Goal: Transaction & Acquisition: Purchase product/service

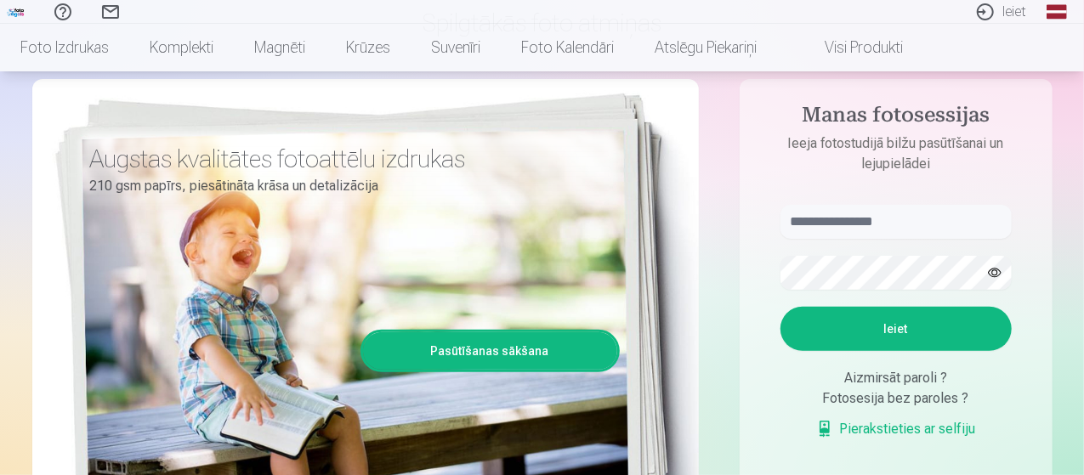
scroll to position [170, 0]
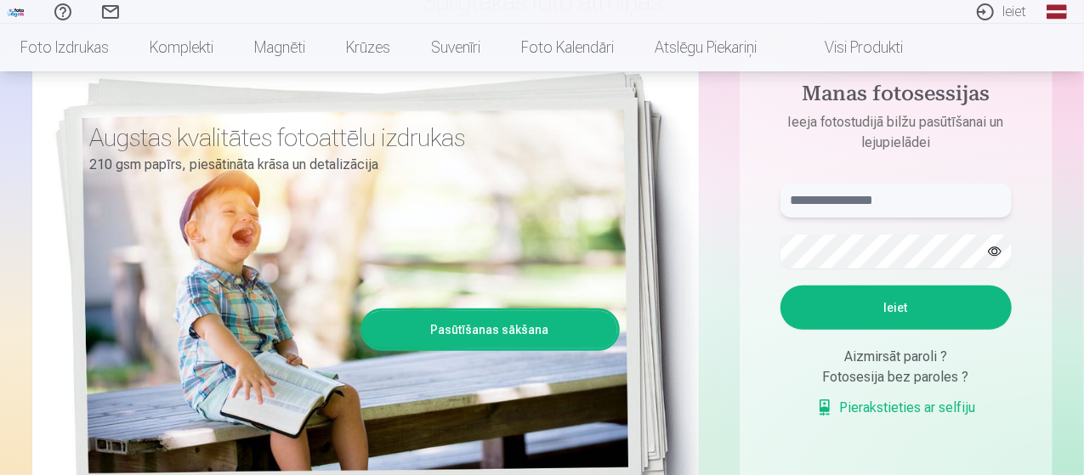
click at [923, 184] on input "text" at bounding box center [895, 201] width 231 height 34
type input "**********"
click at [935, 307] on button "Ieiet" at bounding box center [895, 308] width 231 height 44
click at [994, 247] on button "button" at bounding box center [994, 251] width 32 height 32
click at [900, 305] on button "Ieiet" at bounding box center [895, 308] width 231 height 44
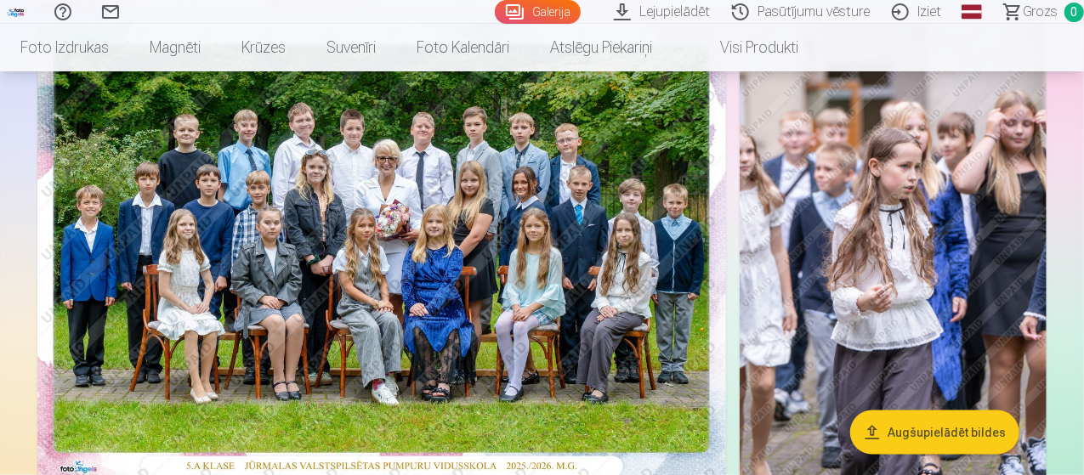
scroll to position [850, 0]
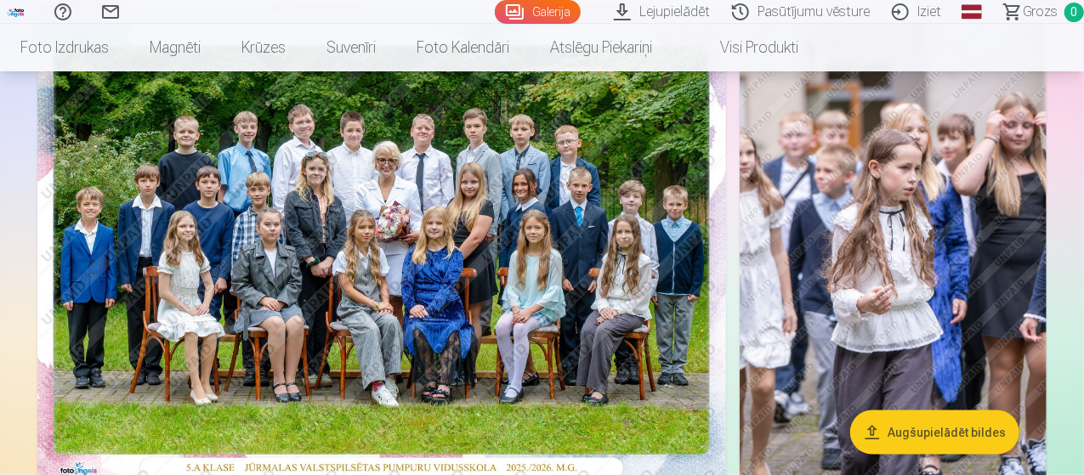
click at [921, 264] on img at bounding box center [892, 254] width 307 height 460
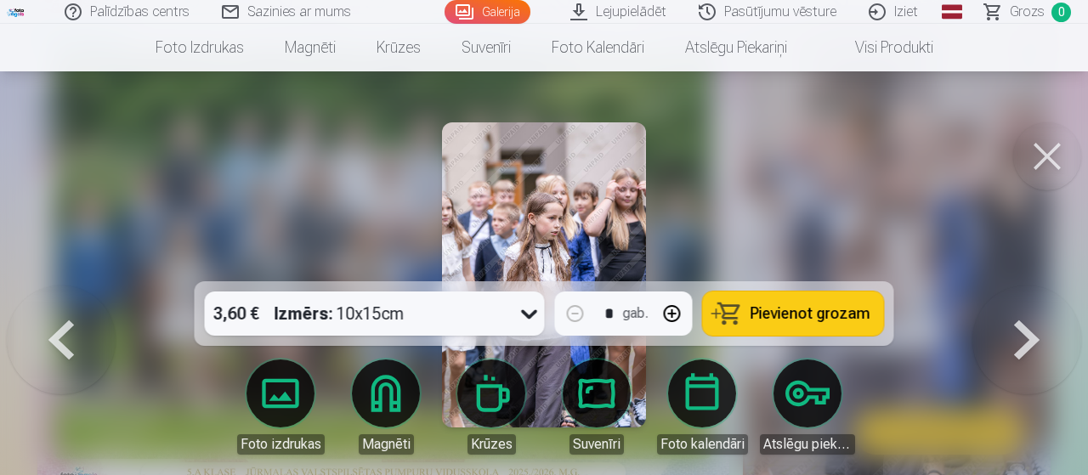
click at [1034, 151] on button at bounding box center [1047, 156] width 68 height 68
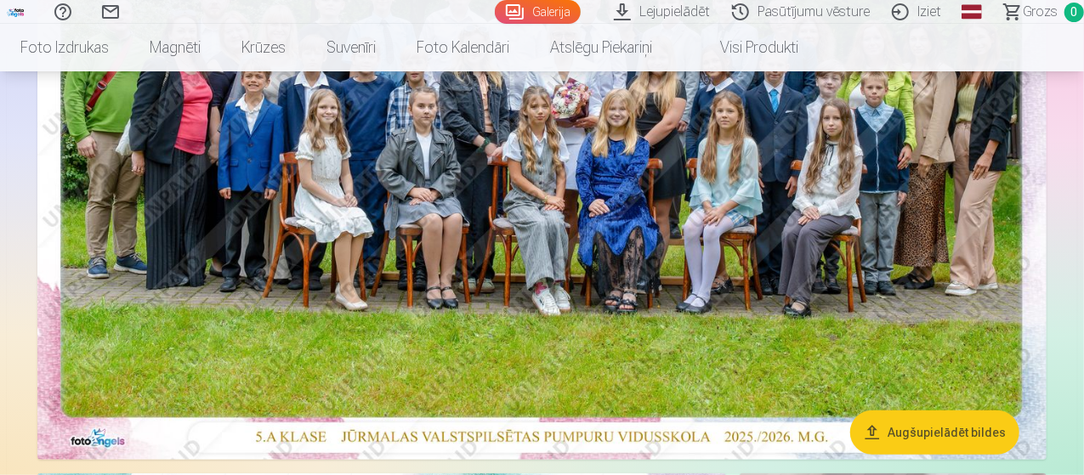
scroll to position [510, 0]
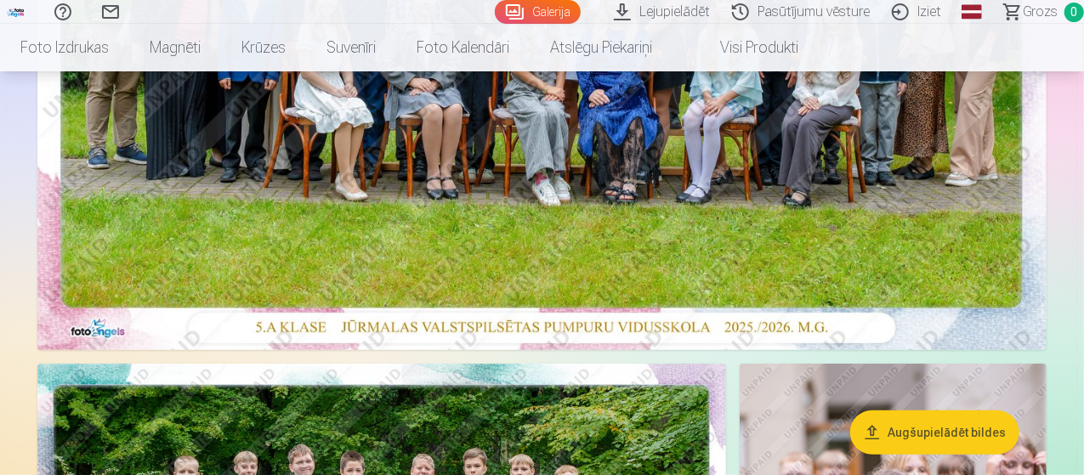
click at [365, 238] on img at bounding box center [541, 13] width 1009 height 673
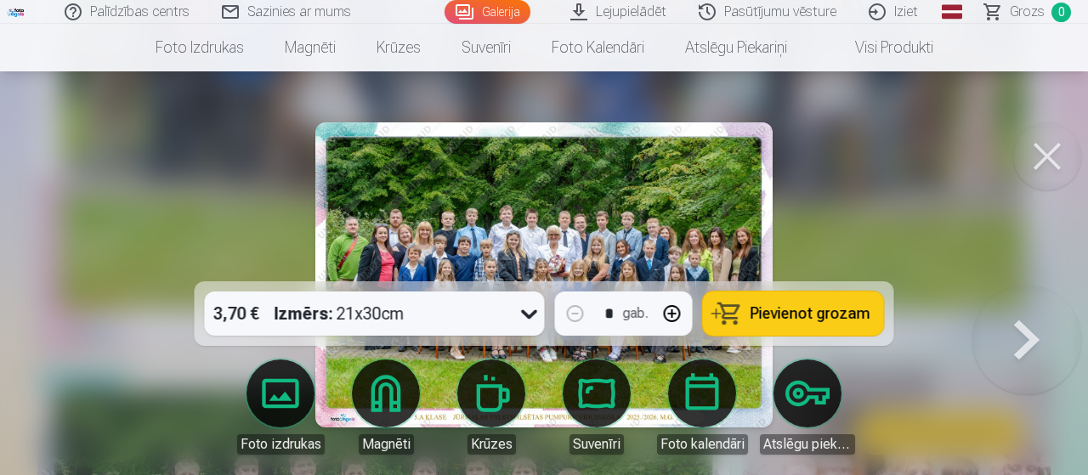
click at [526, 308] on icon at bounding box center [529, 313] width 27 height 27
click at [773, 315] on span "Pievienot grozam" at bounding box center [810, 313] width 120 height 15
click at [1010, 286] on button at bounding box center [1026, 286] width 109 height 0
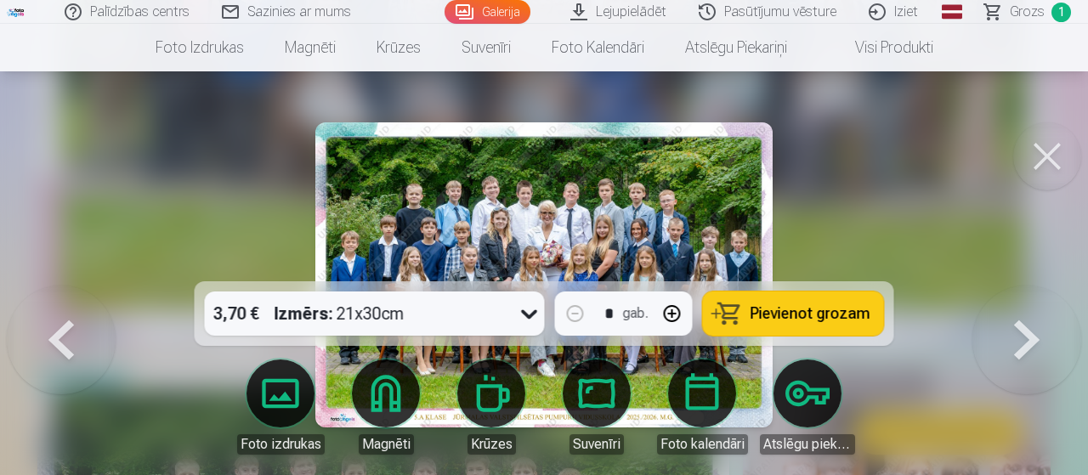
click at [772, 317] on span "Pievienot grozam" at bounding box center [810, 313] width 120 height 15
click at [1028, 286] on button at bounding box center [1026, 286] width 109 height 0
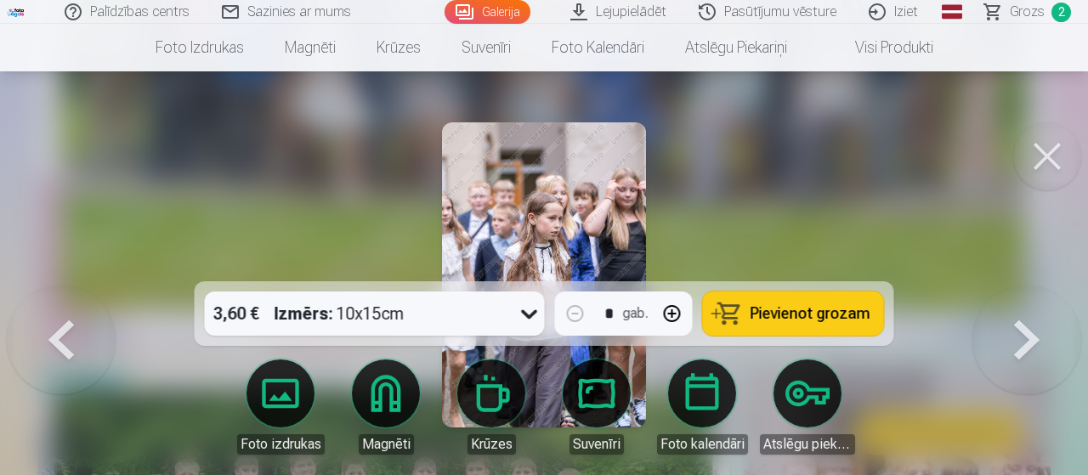
click at [1028, 286] on button at bounding box center [1026, 286] width 109 height 0
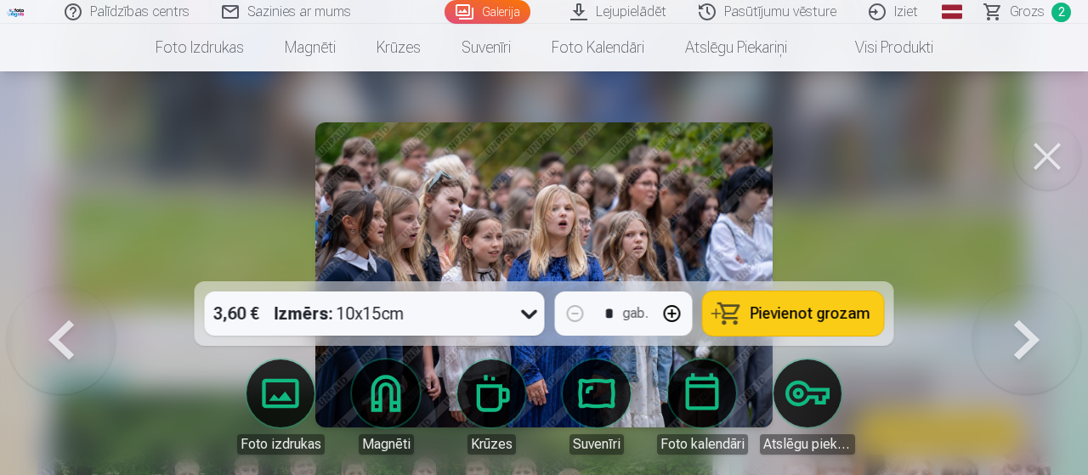
click at [1028, 286] on button at bounding box center [1026, 286] width 109 height 0
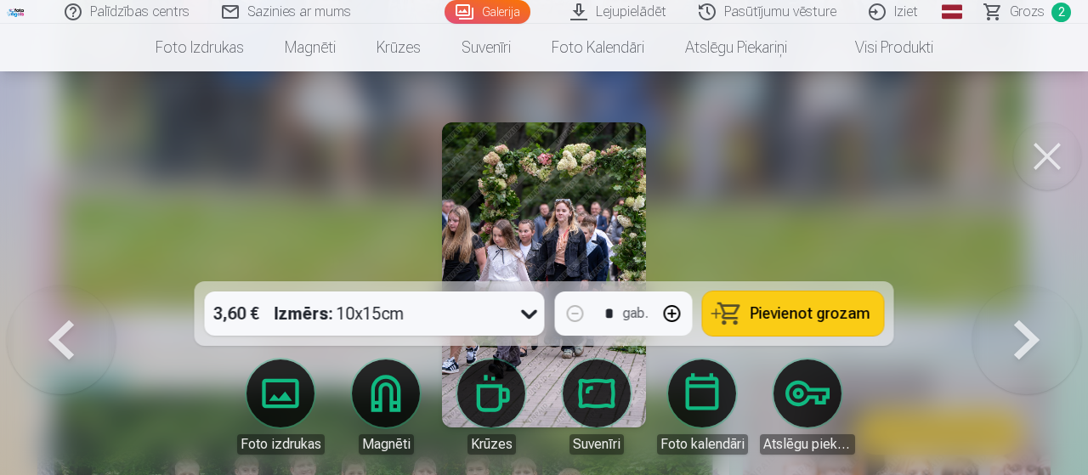
click at [1028, 286] on button at bounding box center [1026, 286] width 109 height 0
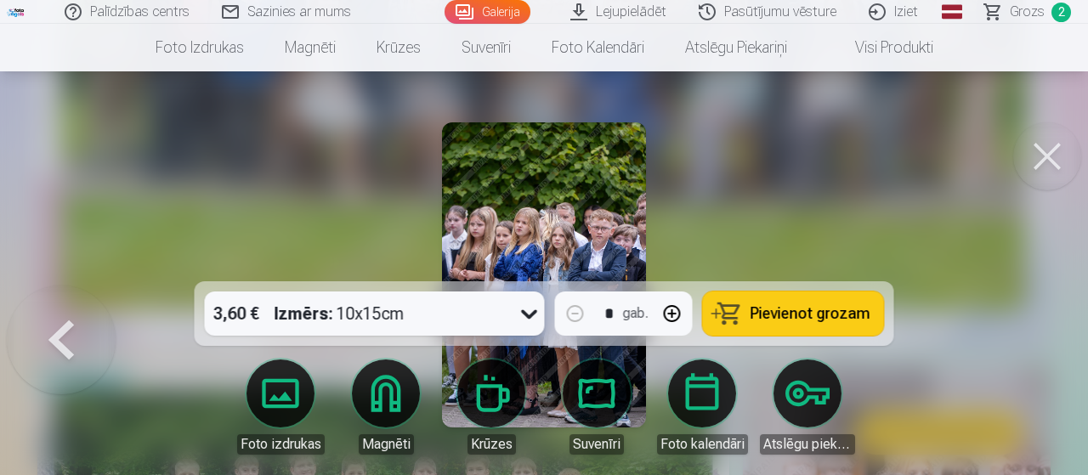
click at [1028, 349] on div at bounding box center [544, 237] width 1088 height 475
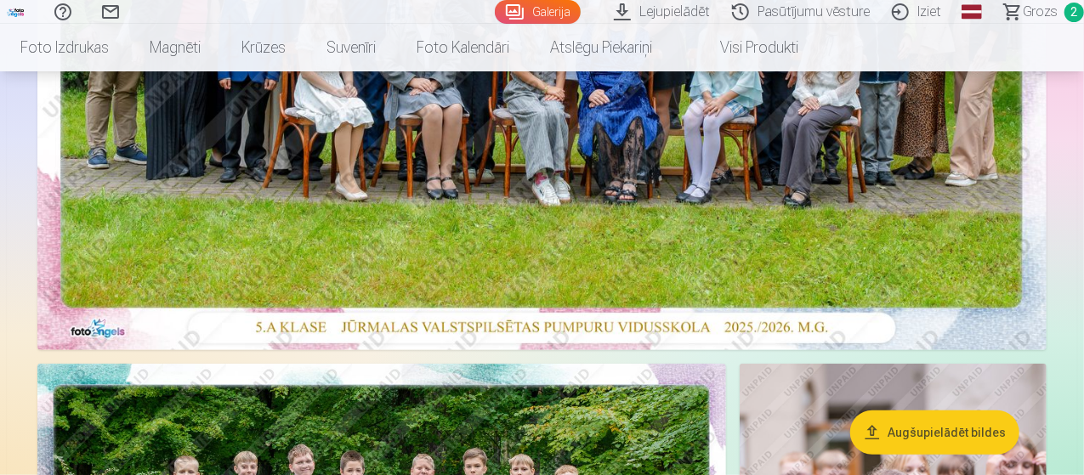
click at [1022, 13] on span "Grozs" at bounding box center [1039, 12] width 35 height 20
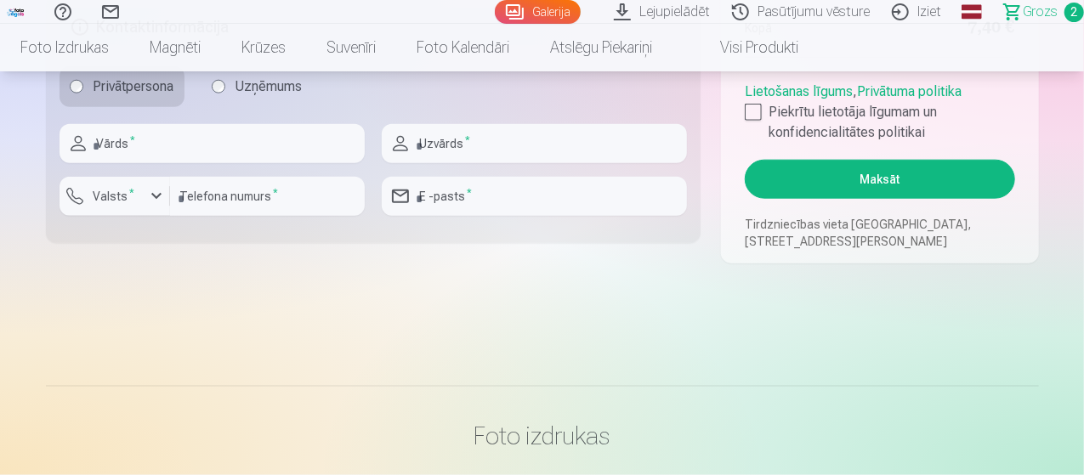
scroll to position [935, 0]
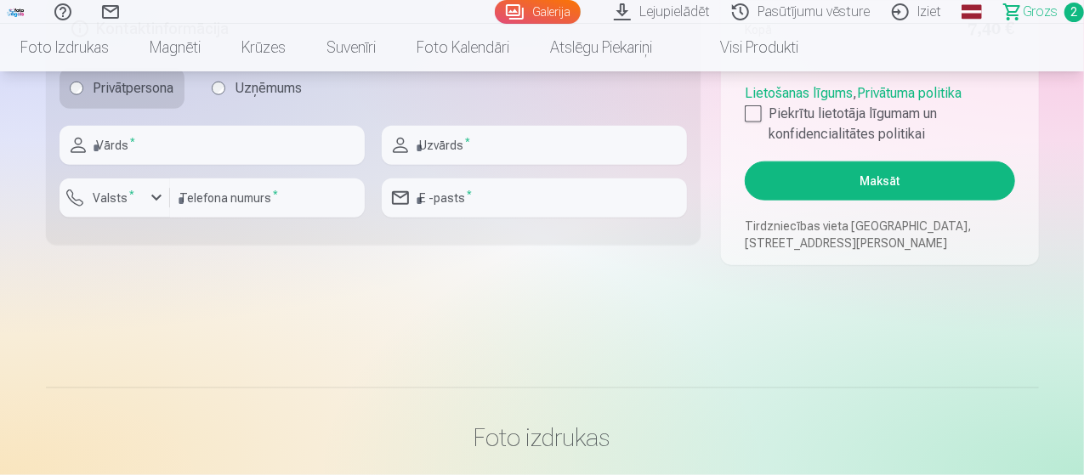
click at [994, 7] on link "Grozs 2" at bounding box center [1035, 12] width 95 height 24
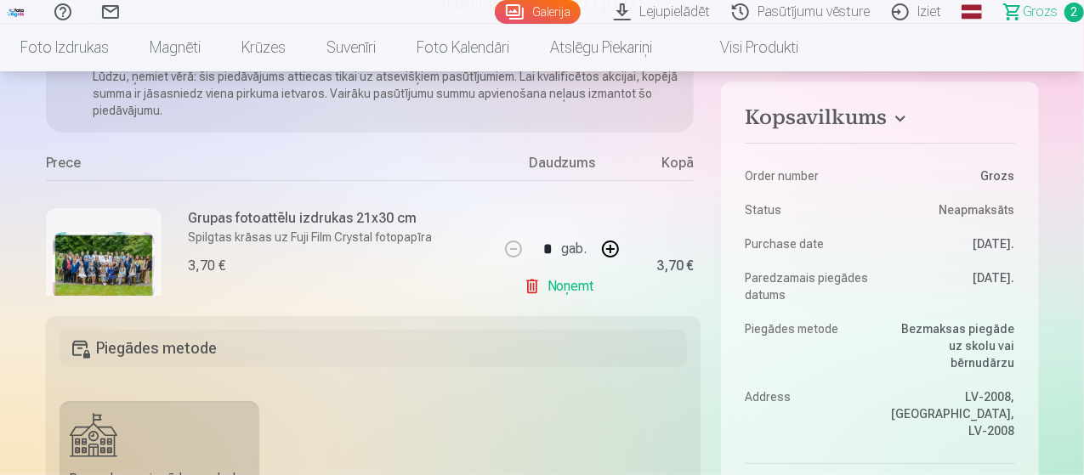
scroll to position [170, 0]
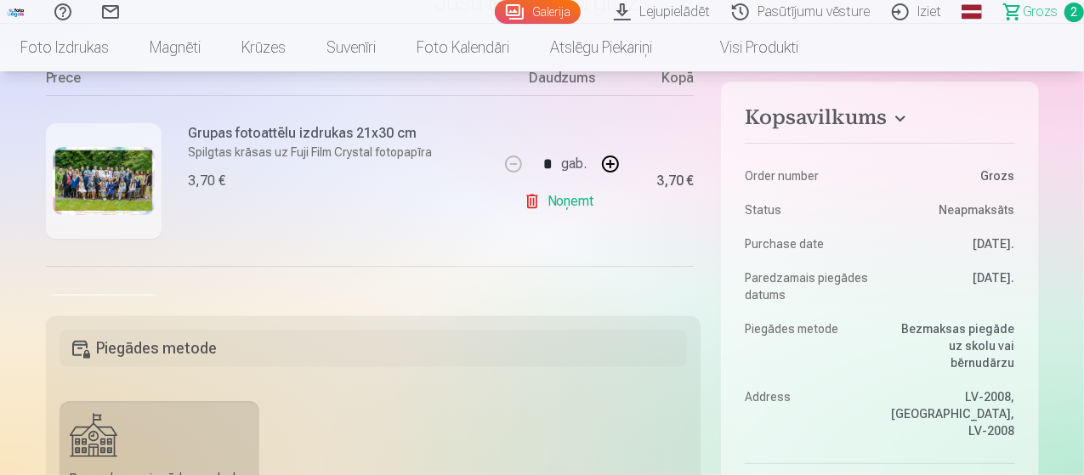
click at [576, 194] on link "Noņemt" at bounding box center [562, 201] width 77 height 34
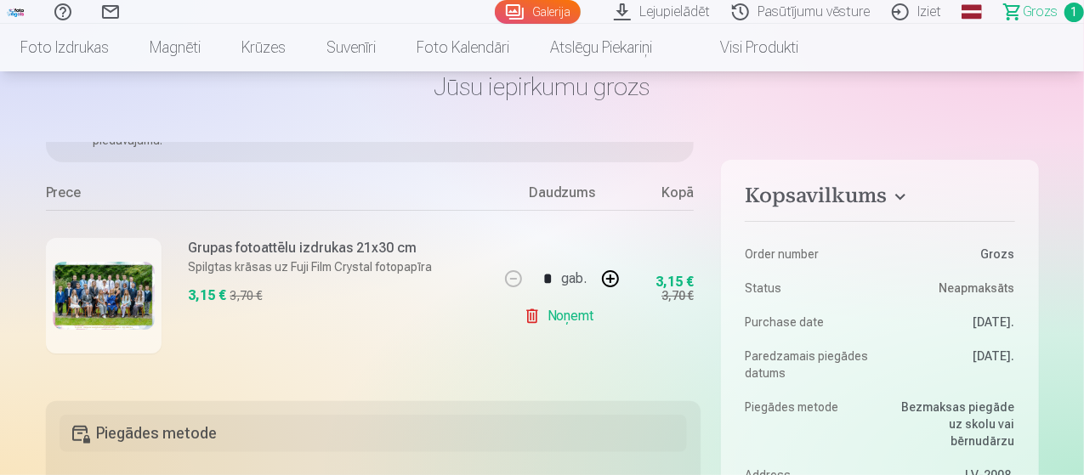
scroll to position [0, 0]
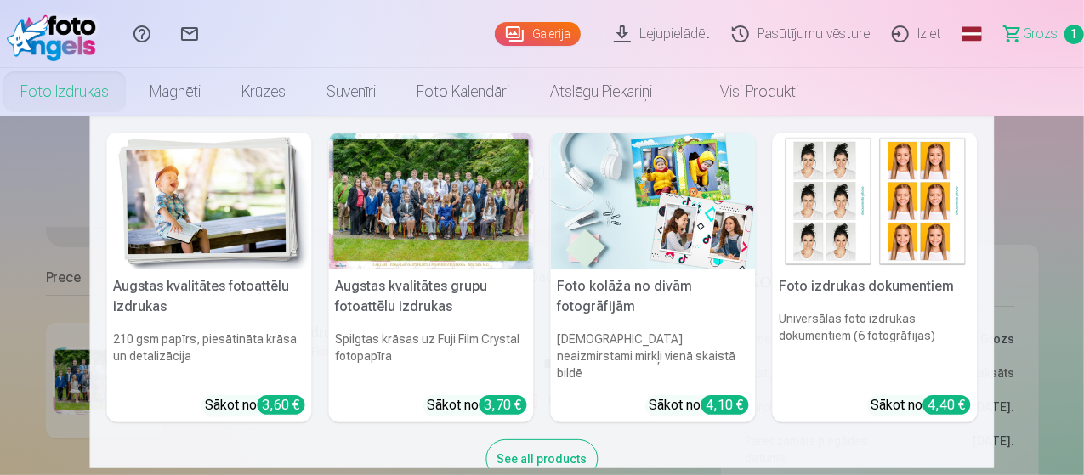
click at [467, 220] on div at bounding box center [431, 201] width 205 height 137
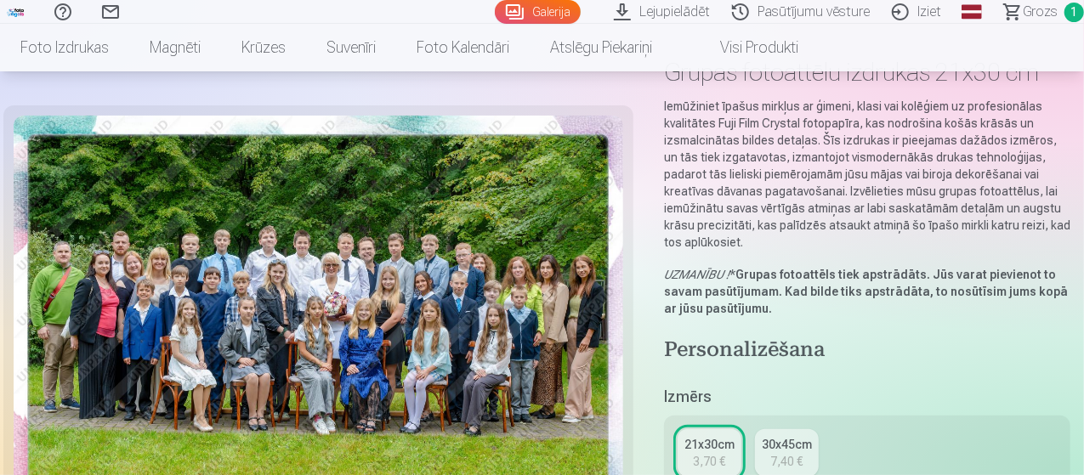
scroll to position [255, 0]
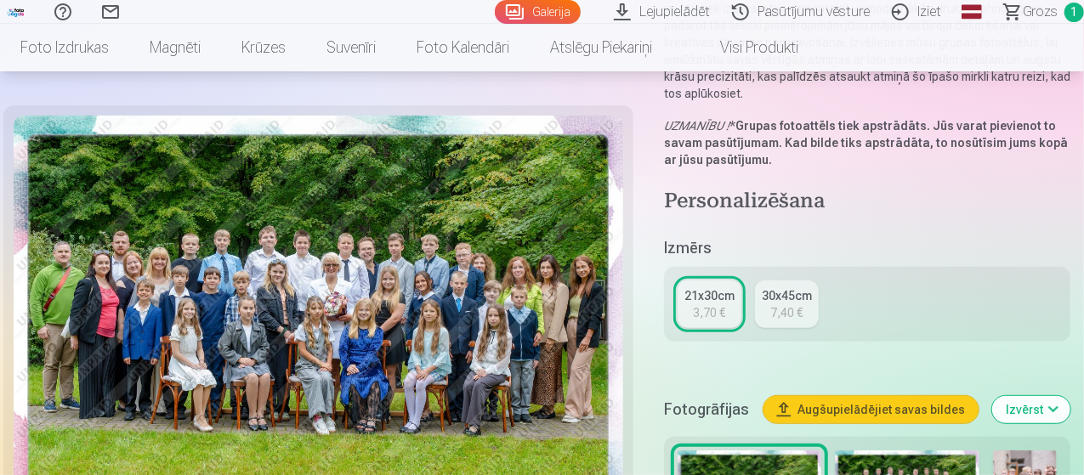
click at [582, 324] on img at bounding box center [318, 319] width 609 height 406
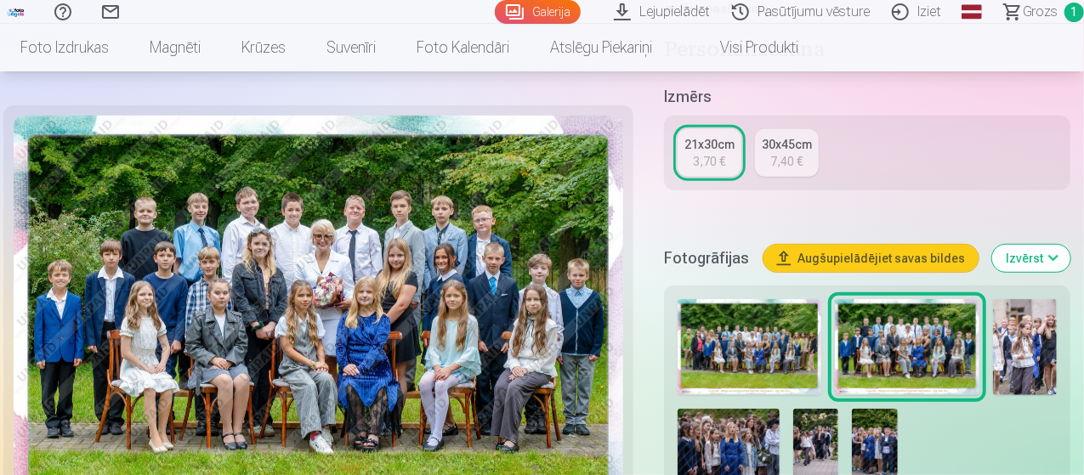
scroll to position [474, 0]
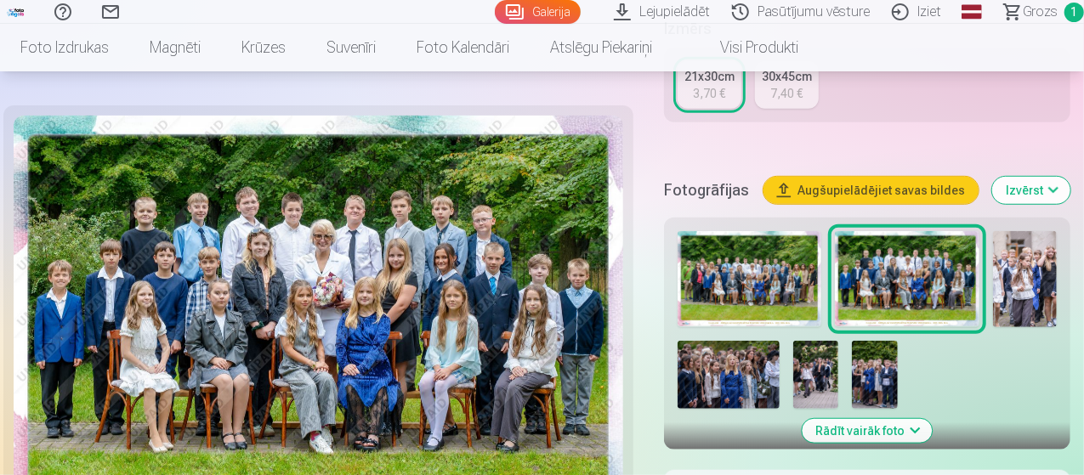
click at [1036, 269] on img at bounding box center [1025, 279] width 64 height 96
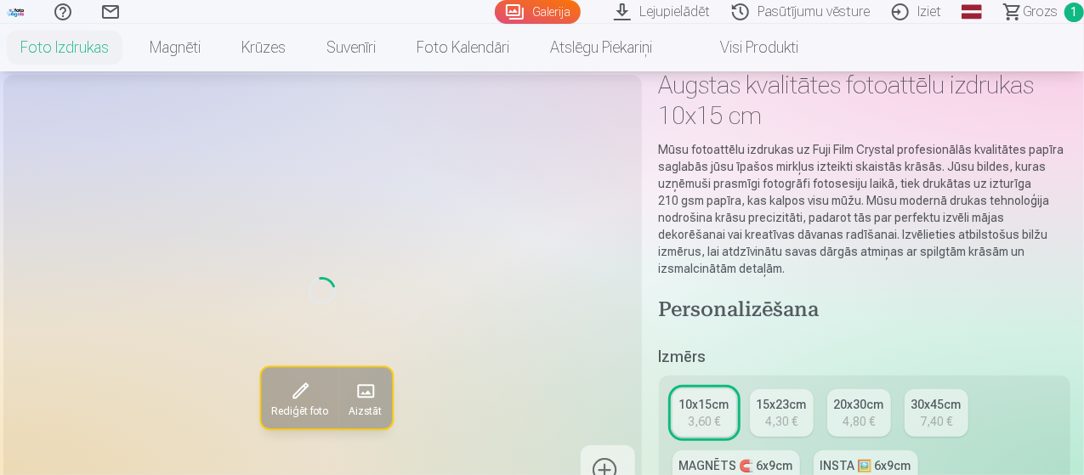
scroll to position [170, 0]
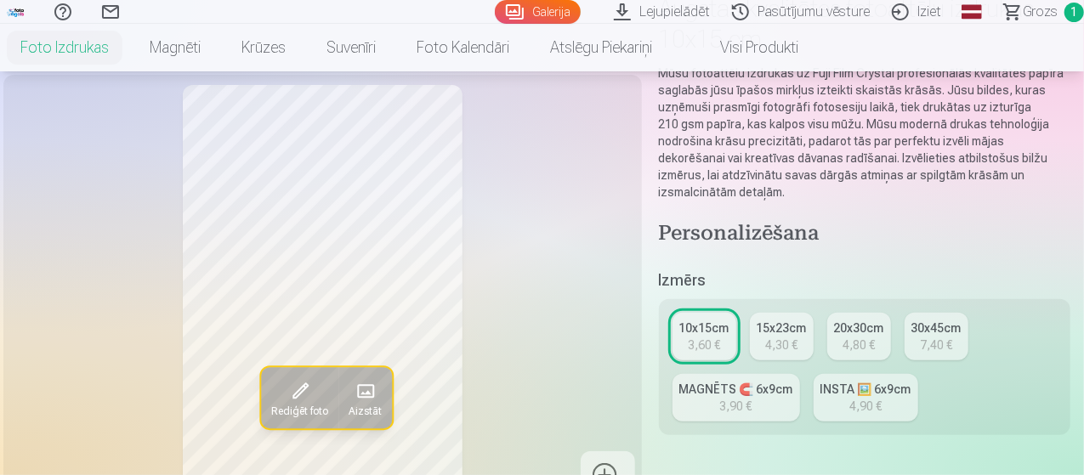
click at [146, 324] on div "Rediģēt foto Aizstāt" at bounding box center [323, 293] width 618 height 417
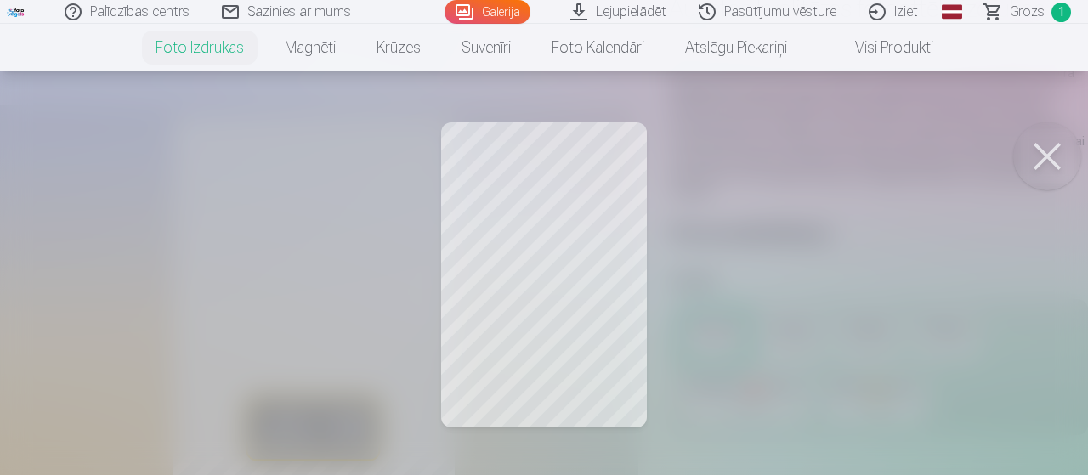
click at [375, 237] on div at bounding box center [544, 237] width 1088 height 475
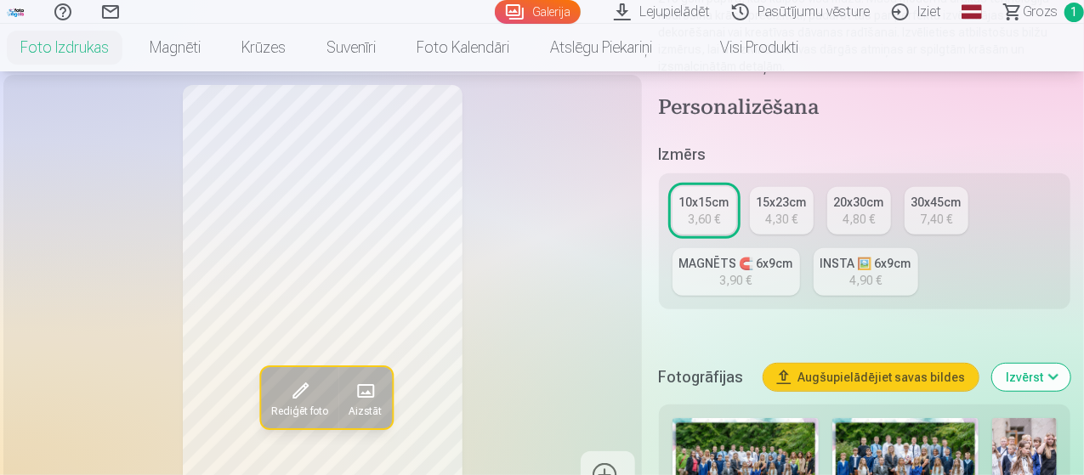
scroll to position [425, 0]
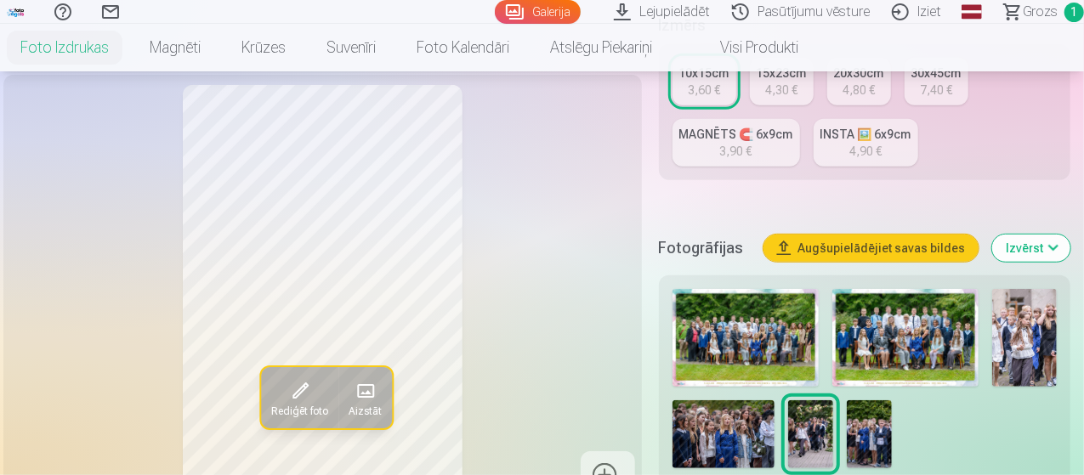
click at [1037, 321] on img at bounding box center [1024, 338] width 65 height 98
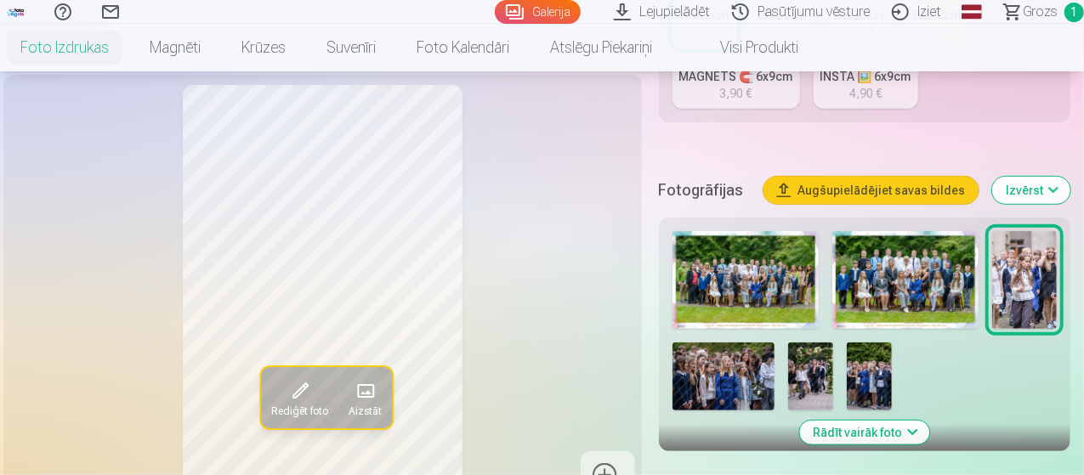
scroll to position [510, 0]
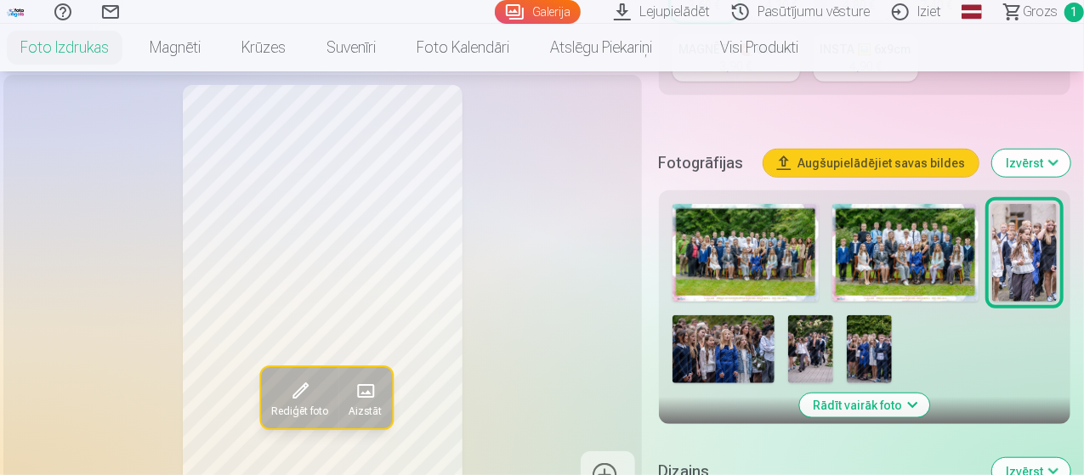
click at [729, 328] on img at bounding box center [723, 349] width 102 height 68
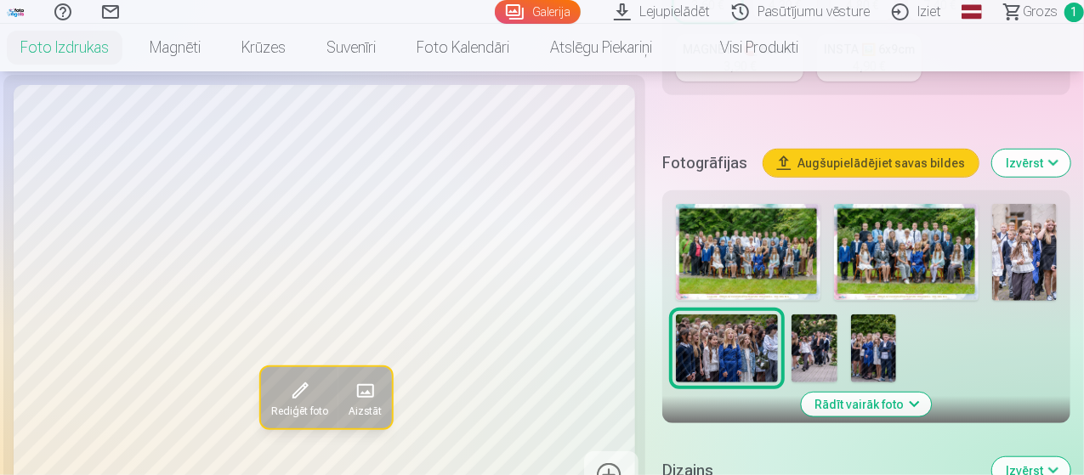
click at [808, 337] on img at bounding box center [813, 348] width 45 height 68
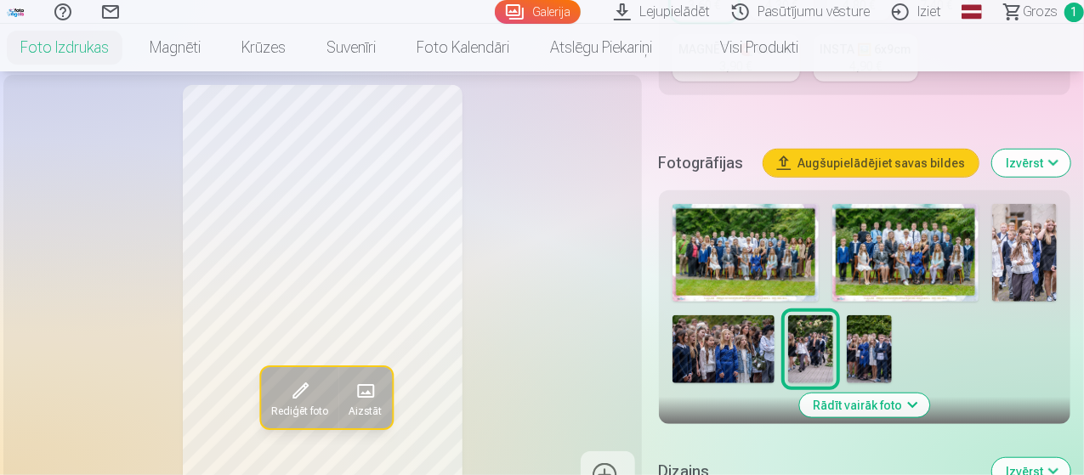
click at [866, 330] on img at bounding box center [869, 349] width 45 height 68
click at [933, 252] on img at bounding box center [905, 253] width 146 height 98
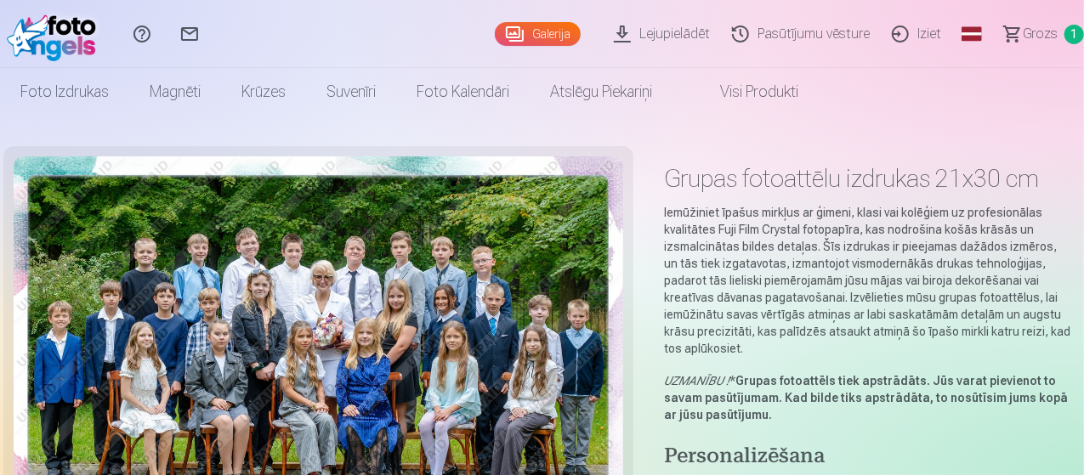
click at [1032, 34] on span "Grozs" at bounding box center [1039, 34] width 35 height 20
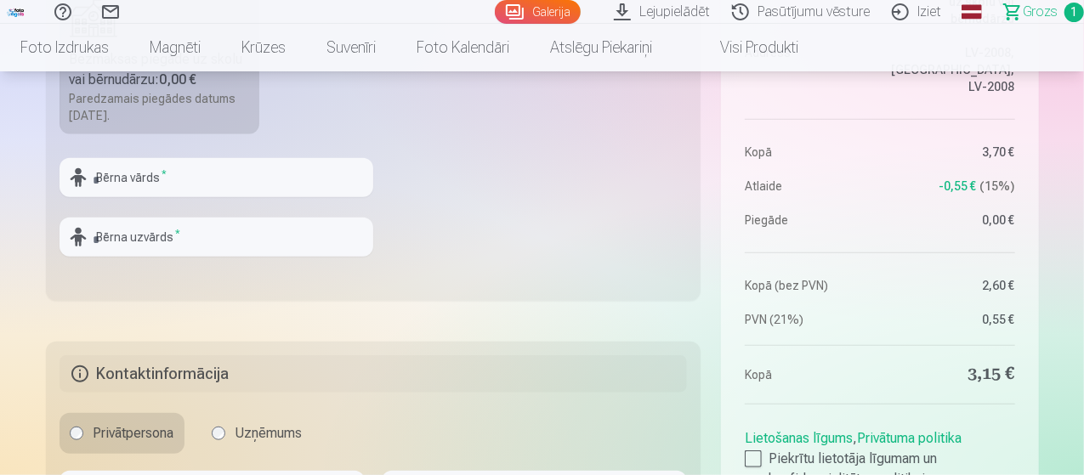
scroll to position [595, 0]
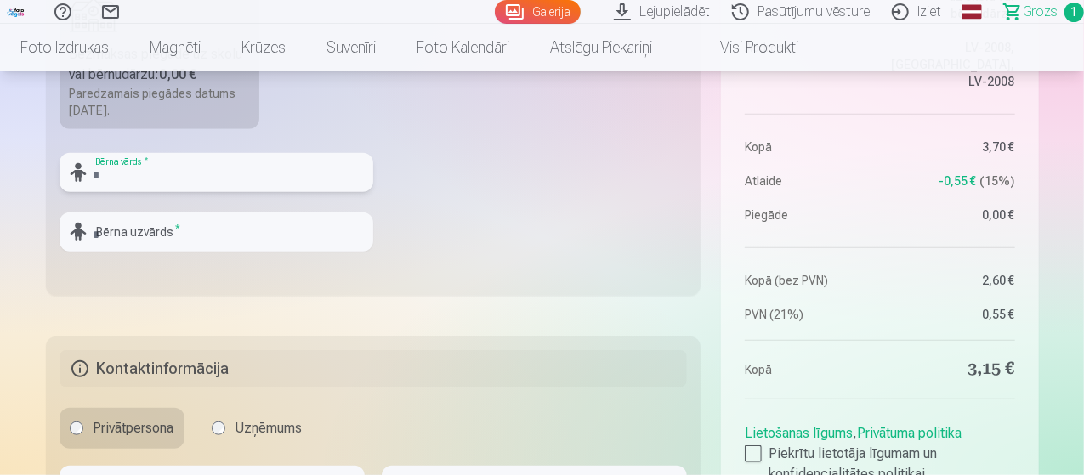
click at [262, 175] on input "text" at bounding box center [216, 172] width 314 height 39
click at [456, 232] on fieldset "Piegādes metode Bezmaksas piegāde uz skolu vai bērnudārzu : 0,00 € Paredzamais …" at bounding box center [373, 93] width 655 height 405
click at [295, 179] on input "text" at bounding box center [216, 172] width 314 height 39
type input "*******"
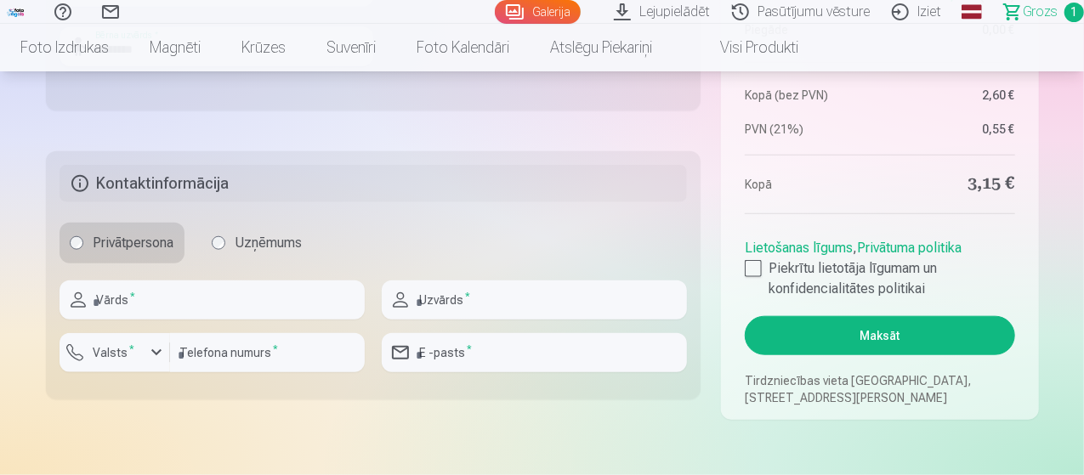
scroll to position [850, 0]
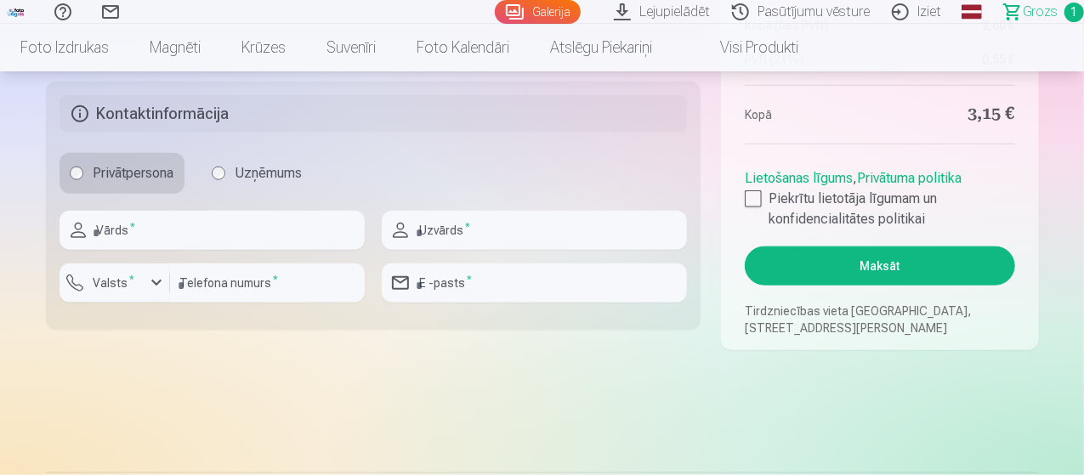
type input "*********"
click at [273, 242] on input "text" at bounding box center [211, 230] width 305 height 39
type input "*****"
type input "********"
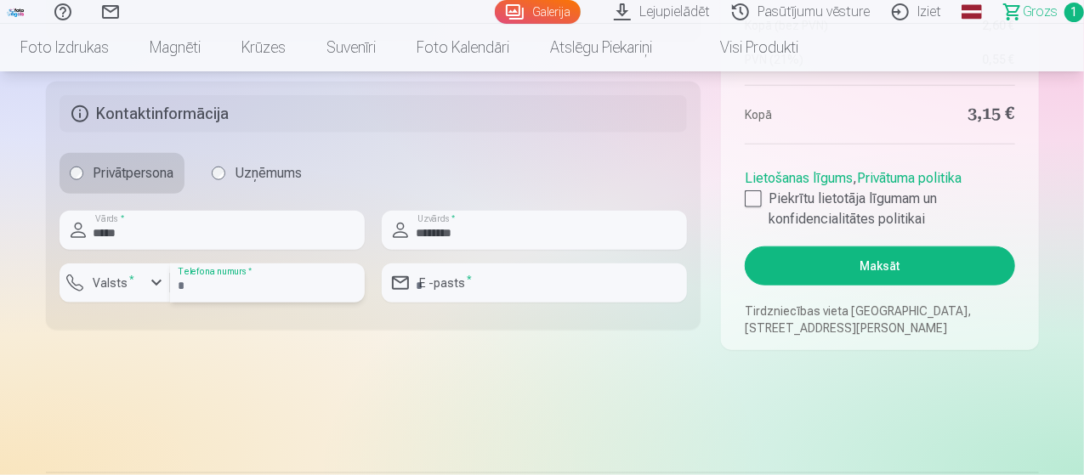
type input "**********"
click at [756, 193] on div at bounding box center [753, 198] width 17 height 17
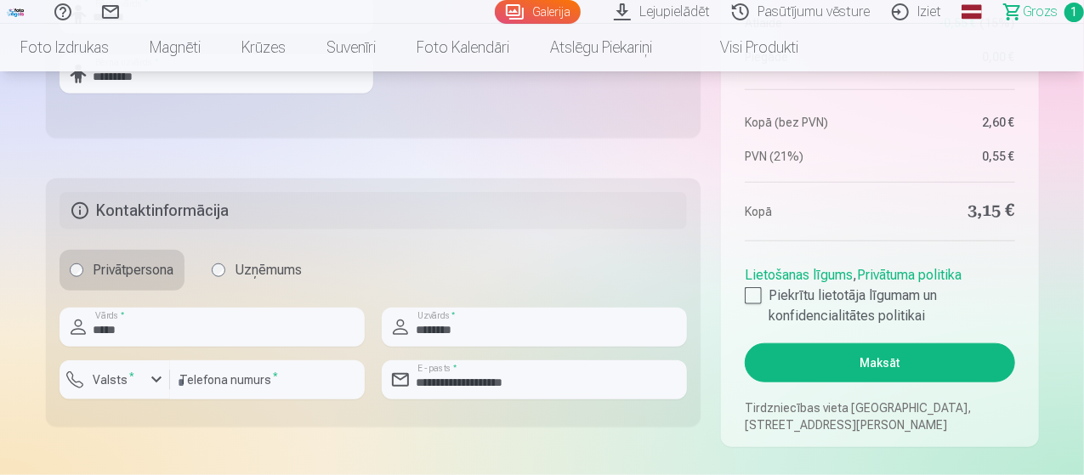
scroll to position [935, 0]
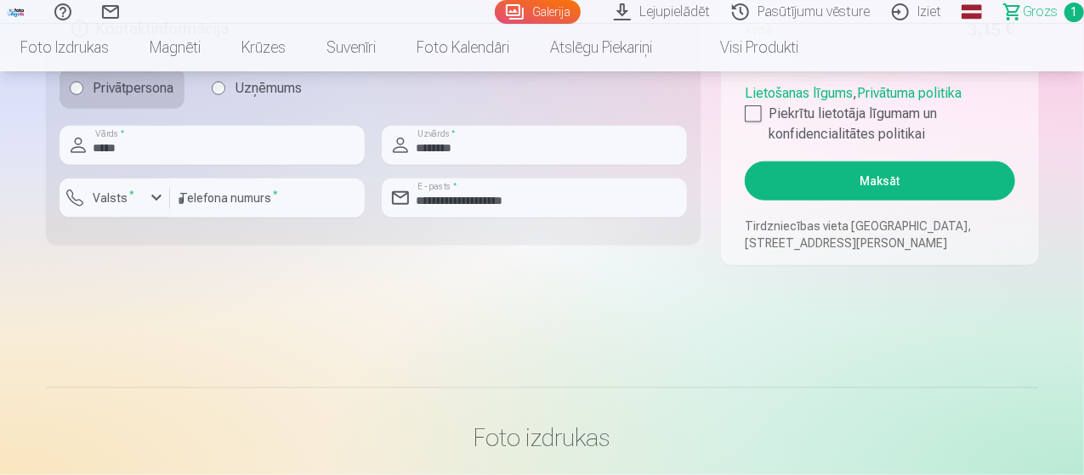
click at [845, 173] on button "Maksāt" at bounding box center [879, 180] width 269 height 39
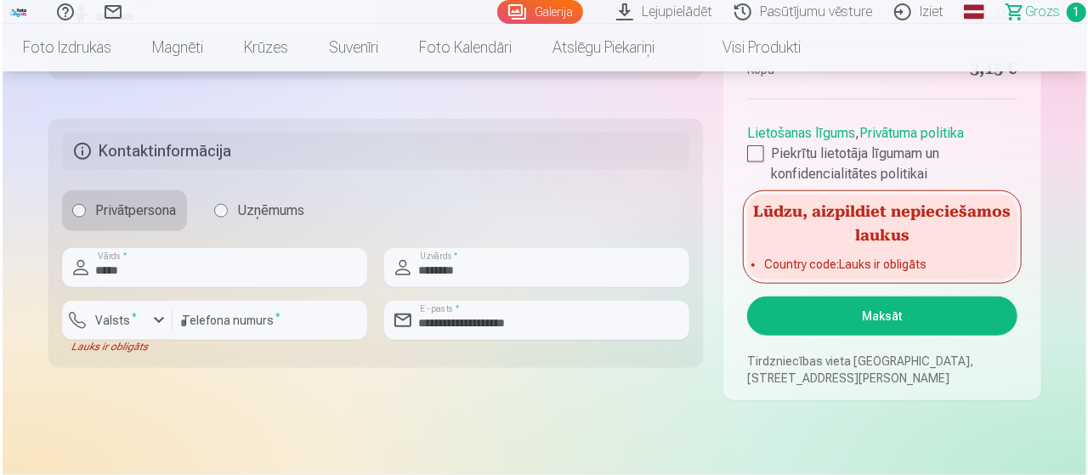
scroll to position [850, 0]
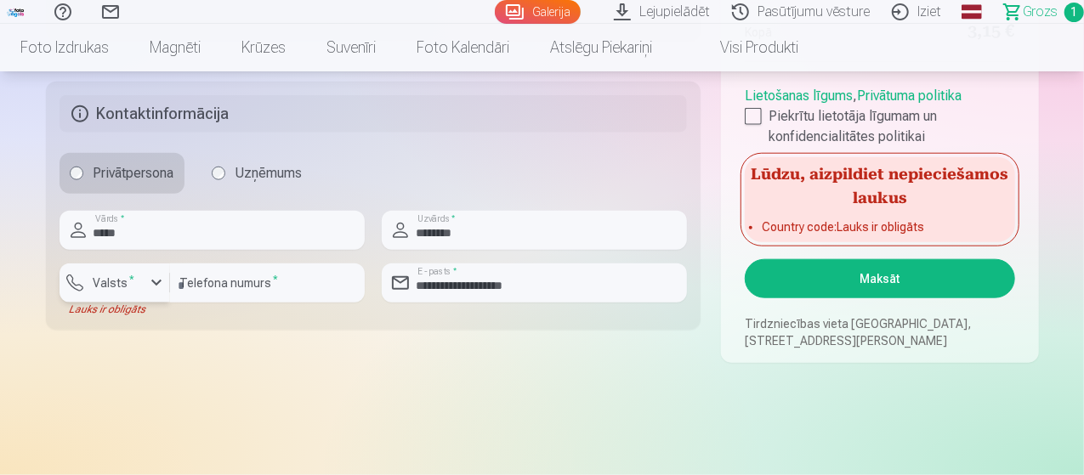
click at [150, 280] on div "button" at bounding box center [156, 283] width 20 height 20
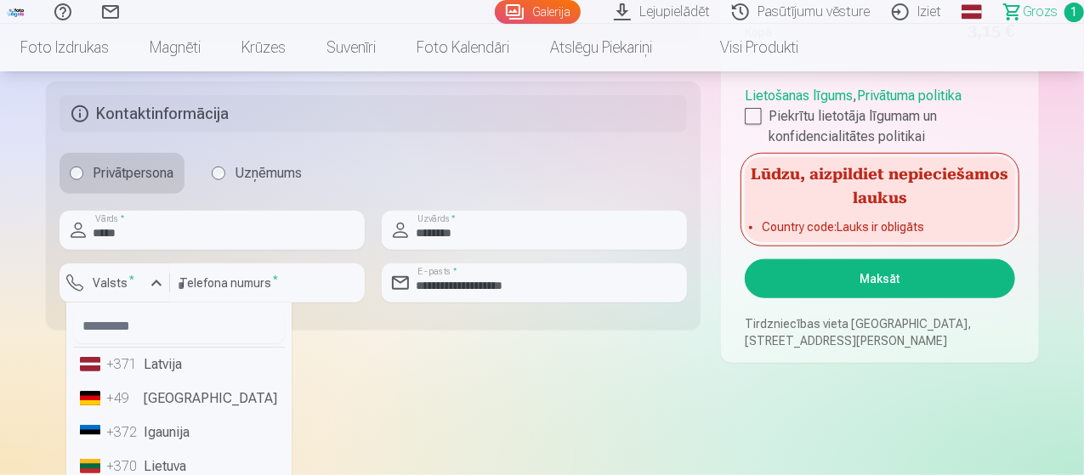
click at [168, 362] on li "+371 Latvija" at bounding box center [179, 365] width 212 height 34
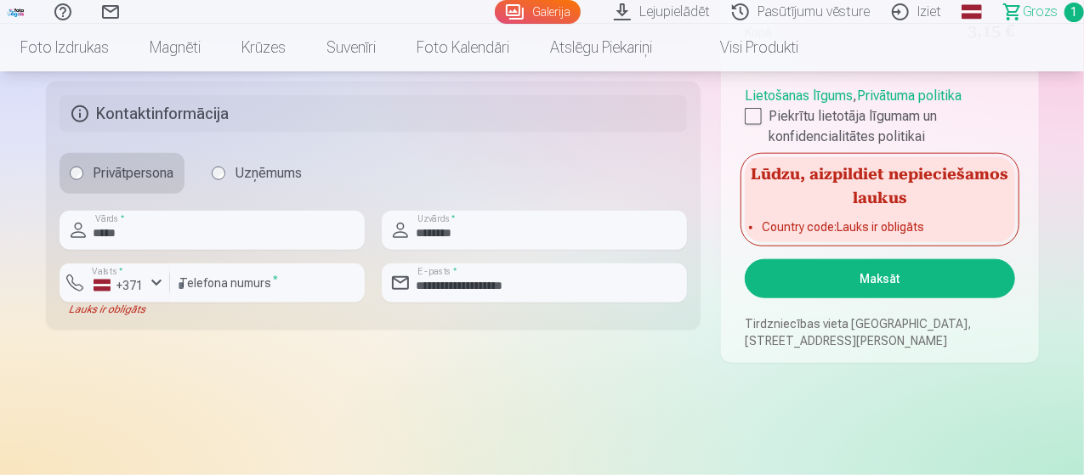
click at [801, 266] on button "Maksāt" at bounding box center [879, 278] width 269 height 39
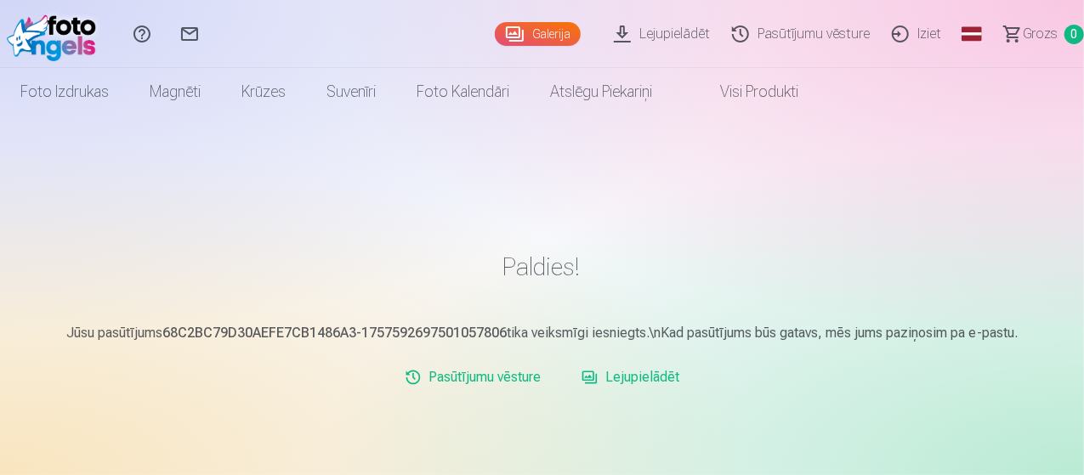
click at [522, 382] on link "Pasūtījumu vēsture" at bounding box center [473, 377] width 150 height 34
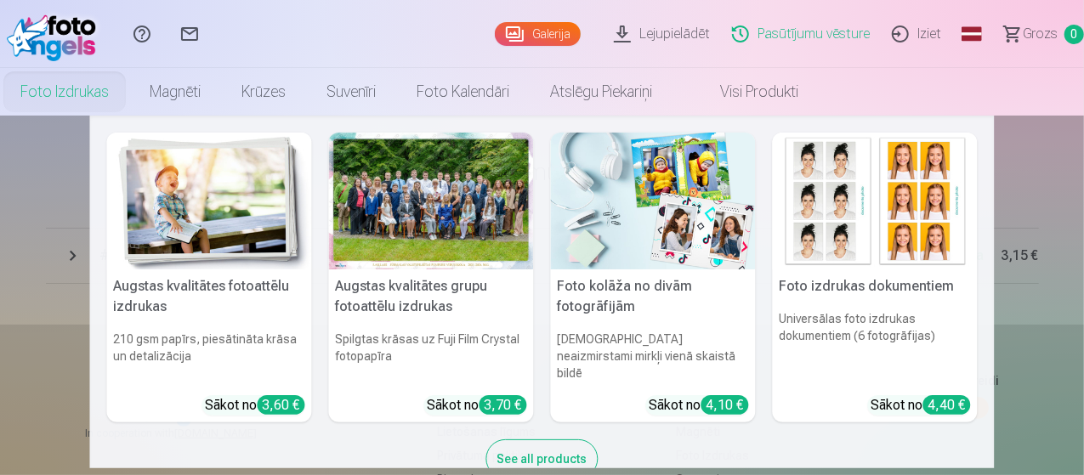
click at [129, 89] on link "Foto izdrukas" at bounding box center [64, 92] width 129 height 48
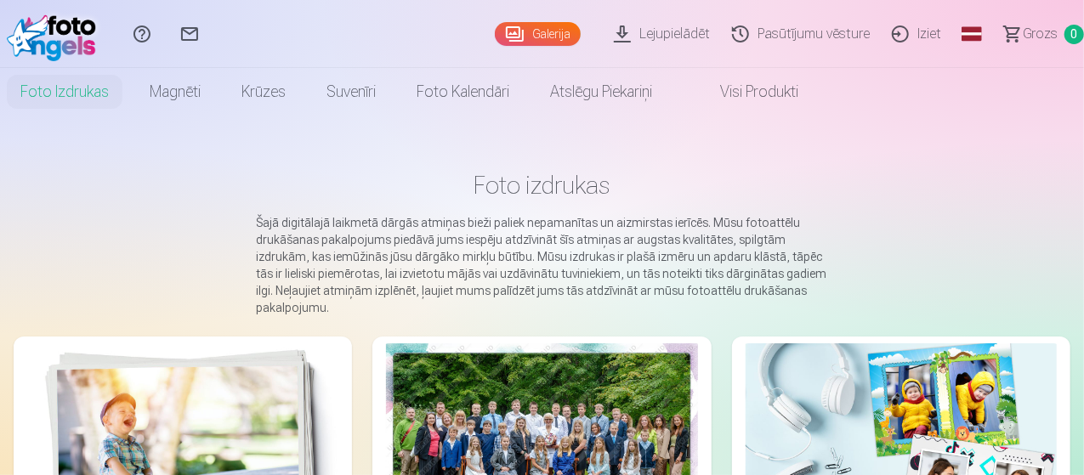
click at [896, 35] on link "Iziet" at bounding box center [918, 34] width 71 height 68
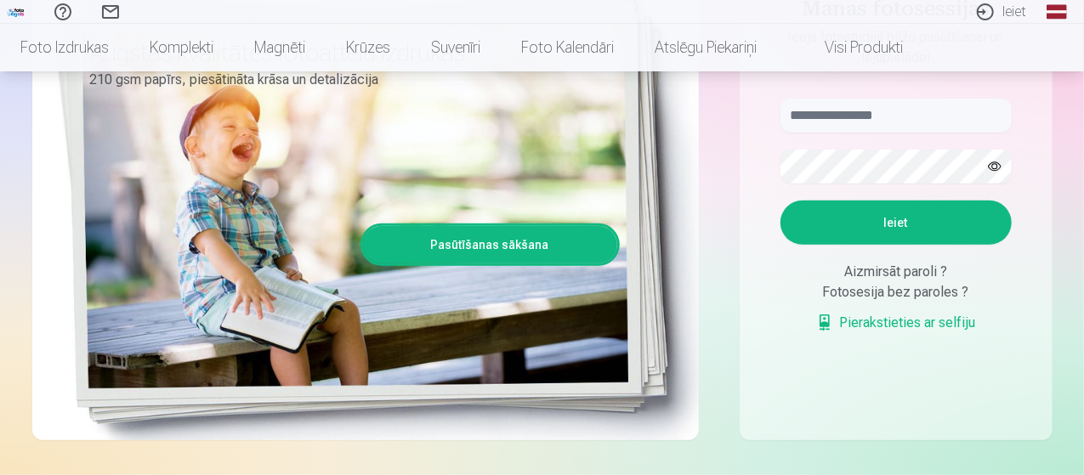
scroll to position [170, 0]
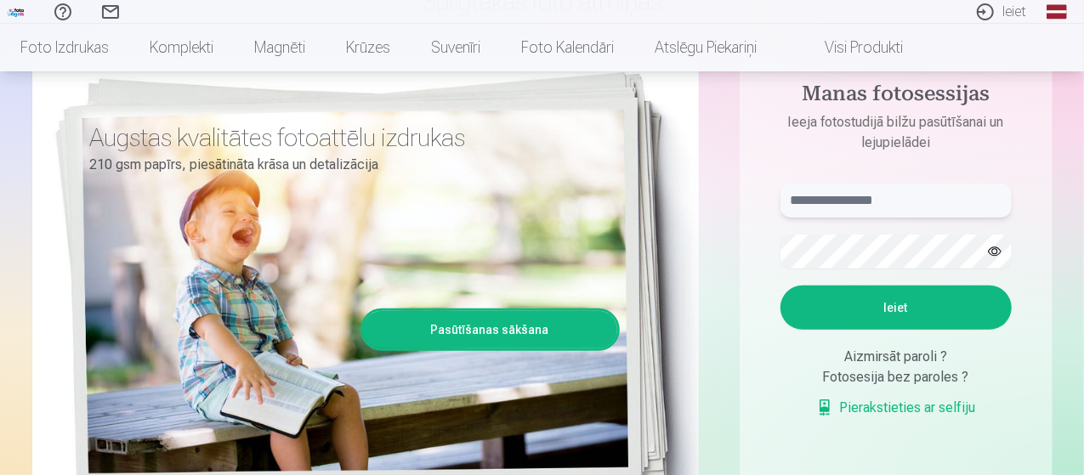
click at [869, 207] on input "text" at bounding box center [895, 201] width 231 height 34
type input "**********"
click at [780, 286] on button "Ieiet" at bounding box center [895, 308] width 231 height 44
click at [993, 243] on button "button" at bounding box center [994, 251] width 32 height 32
click at [780, 286] on button "Ieiet" at bounding box center [895, 308] width 231 height 44
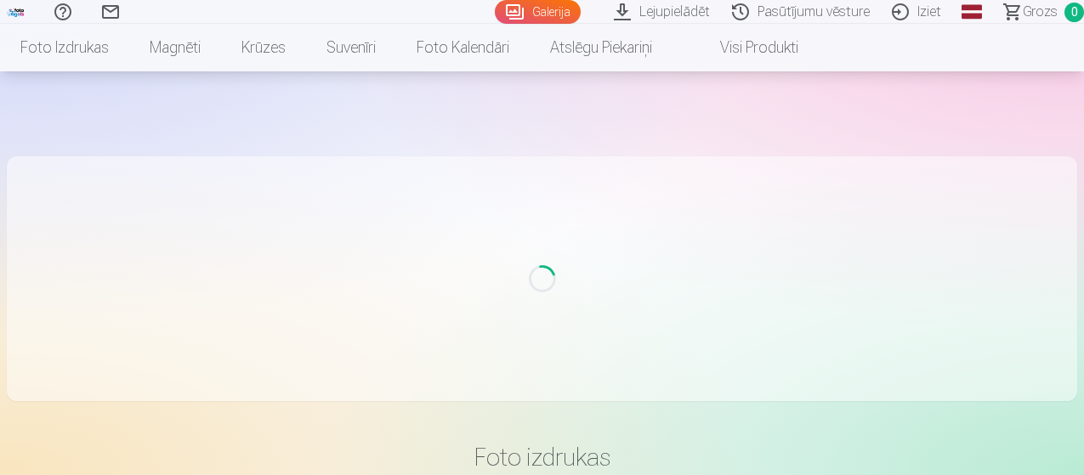
scroll to position [151, 0]
